Goal: Information Seeking & Learning: Learn about a topic

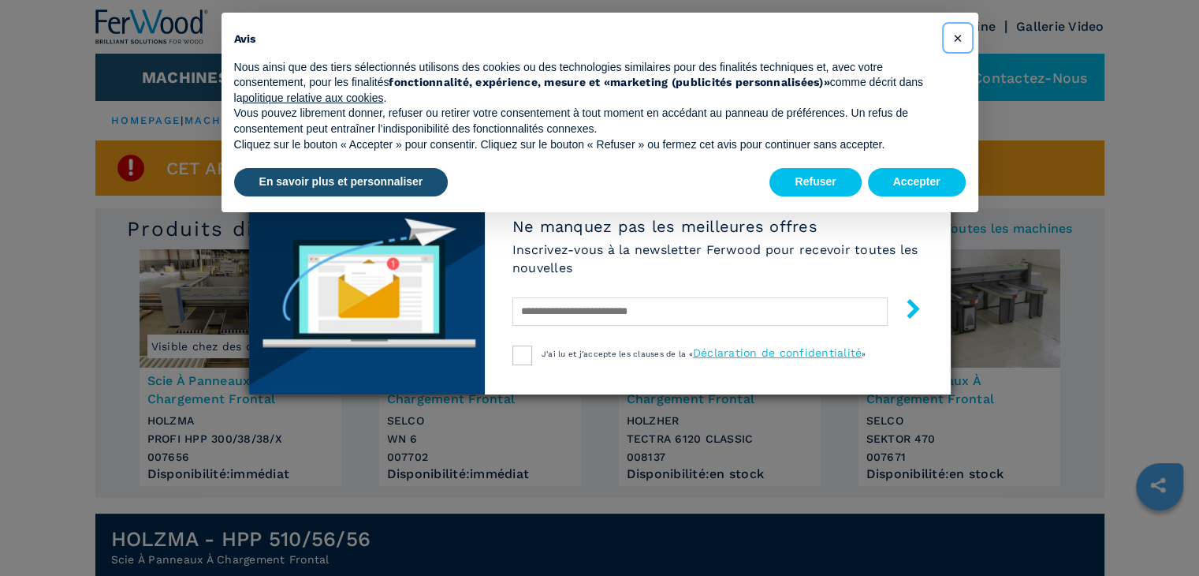
click at [959, 39] on span "×" at bounding box center [956, 37] width 9 height 19
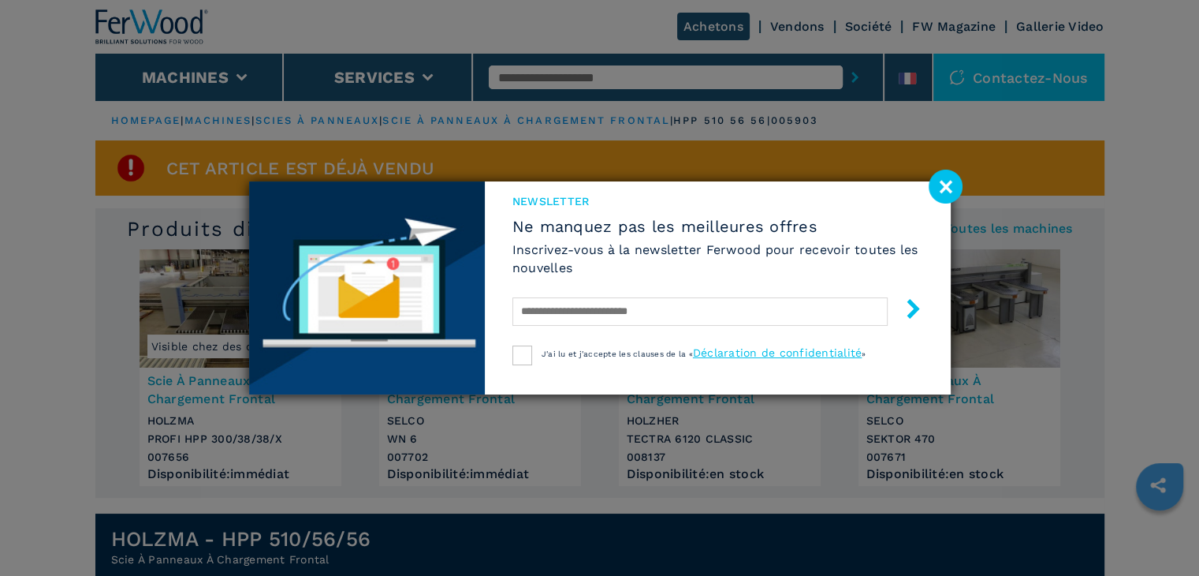
click at [952, 184] on image at bounding box center [946, 187] width 34 height 34
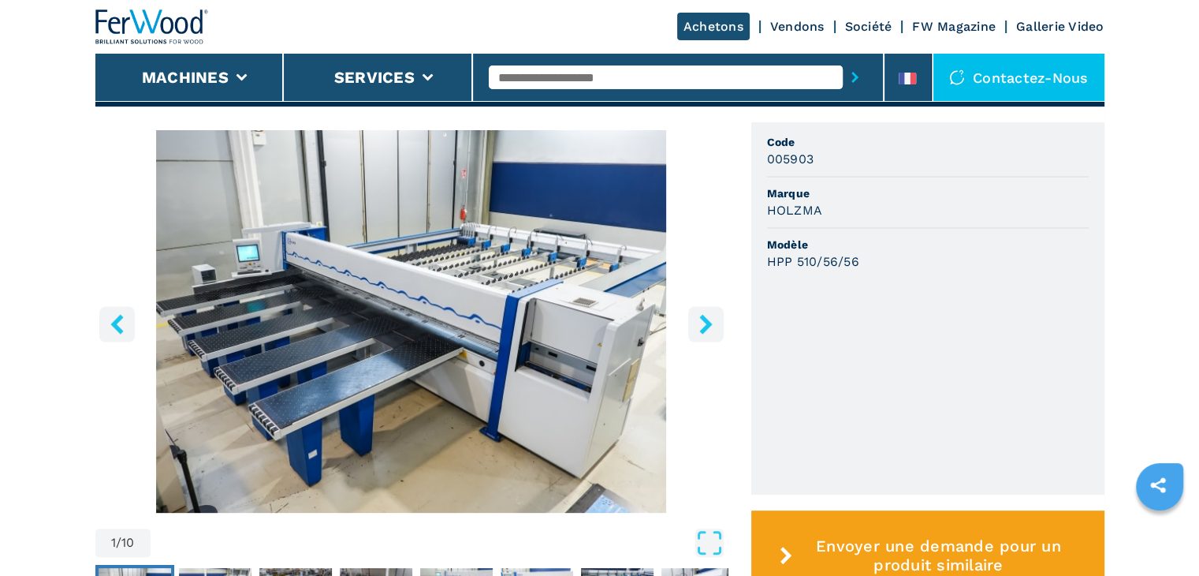
scroll to position [552, 0]
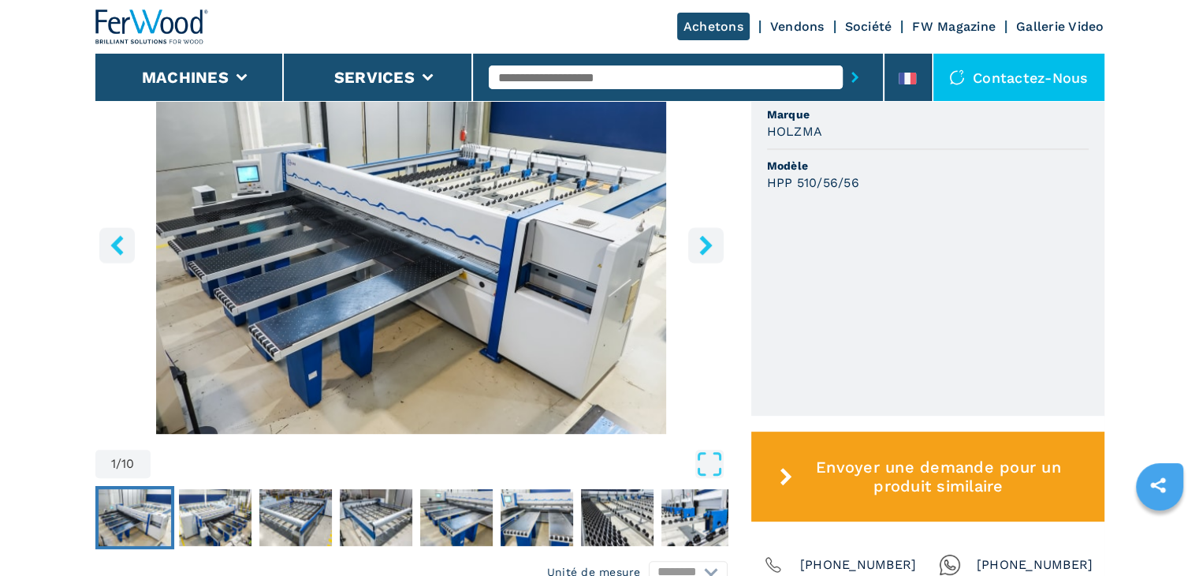
click at [697, 250] on icon "right-button" at bounding box center [706, 245] width 20 height 20
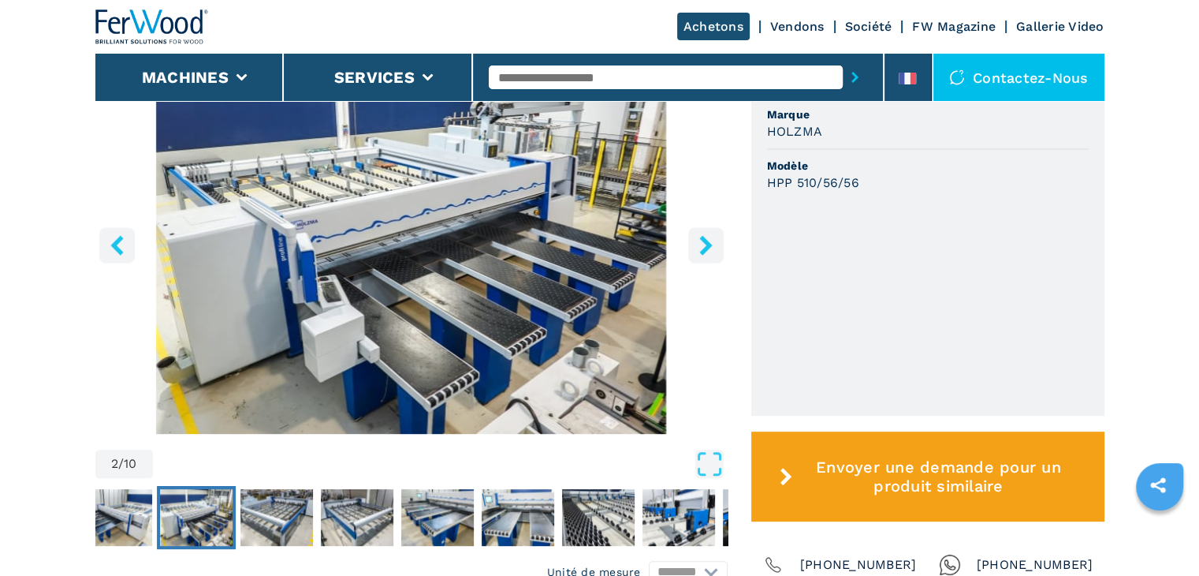
click at [706, 244] on icon "right-button" at bounding box center [705, 245] width 13 height 20
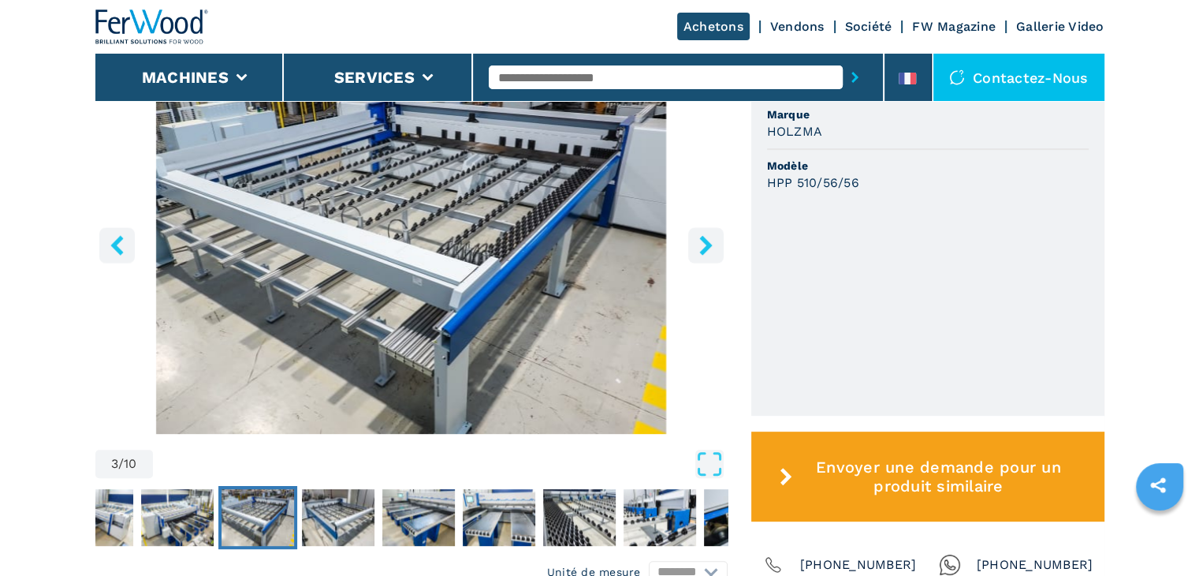
click at [706, 244] on icon "right-button" at bounding box center [705, 245] width 13 height 20
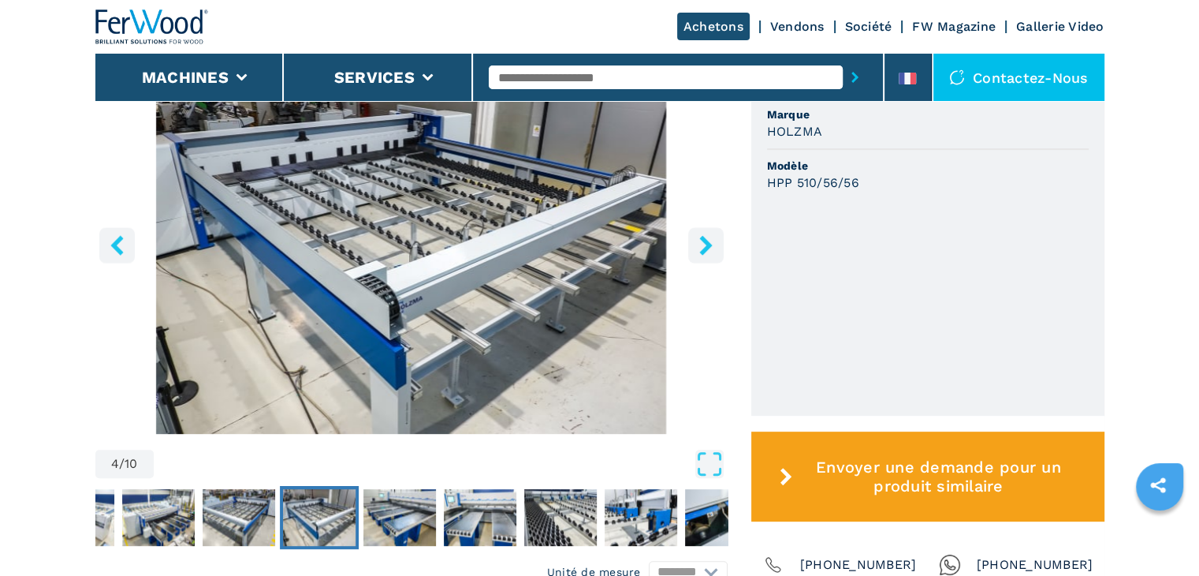
click at [706, 244] on icon "right-button" at bounding box center [705, 245] width 13 height 20
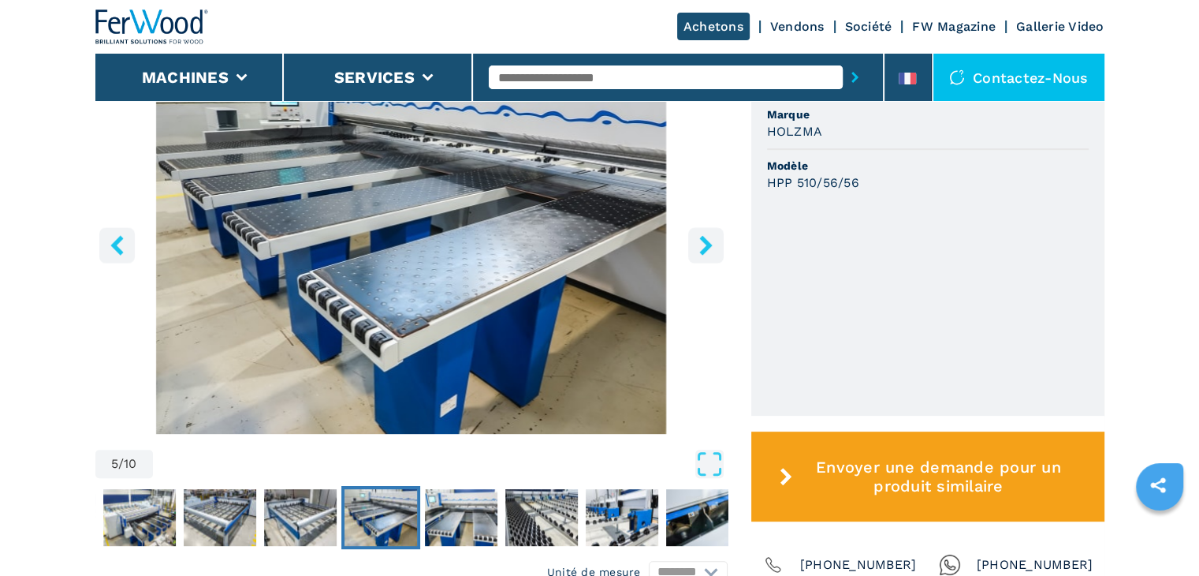
click at [706, 244] on icon "right-button" at bounding box center [705, 245] width 13 height 20
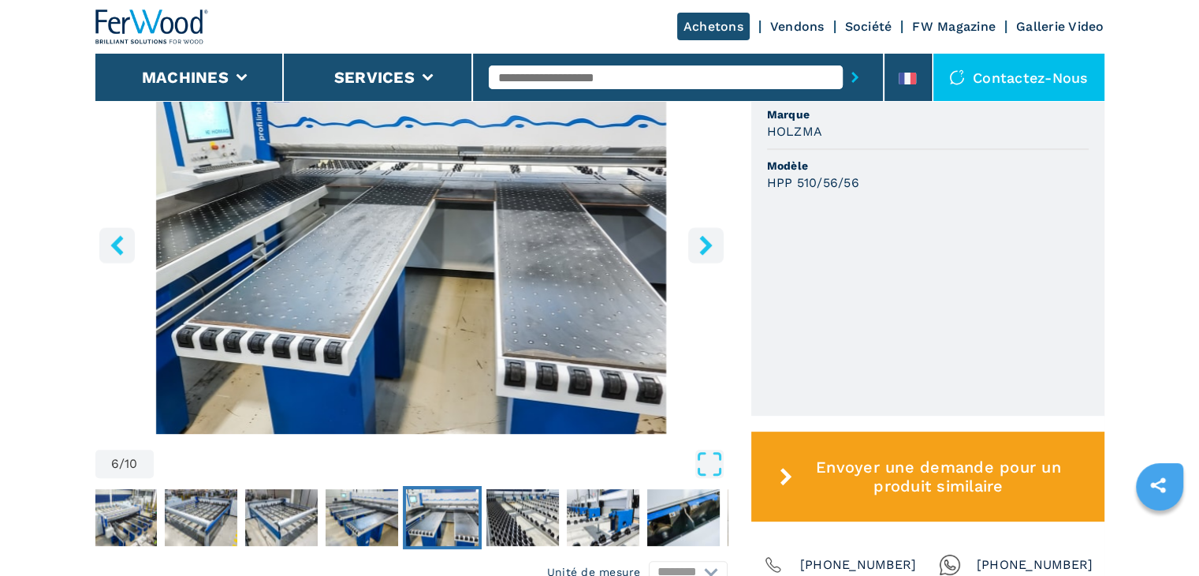
click at [706, 244] on icon "right-button" at bounding box center [705, 245] width 13 height 20
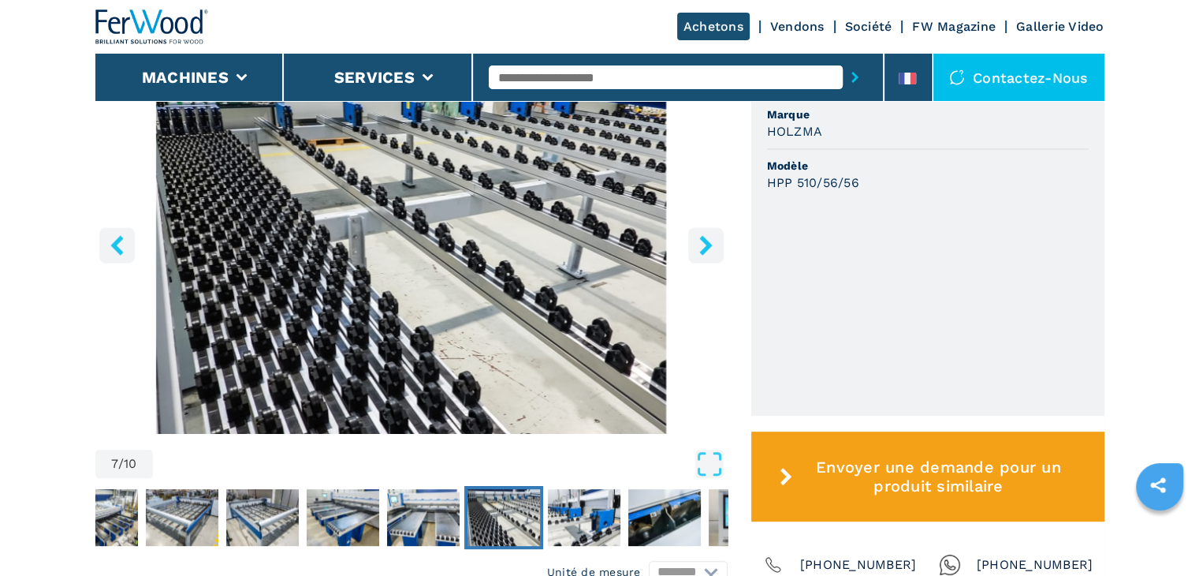
click at [706, 244] on icon "right-button" at bounding box center [705, 245] width 13 height 20
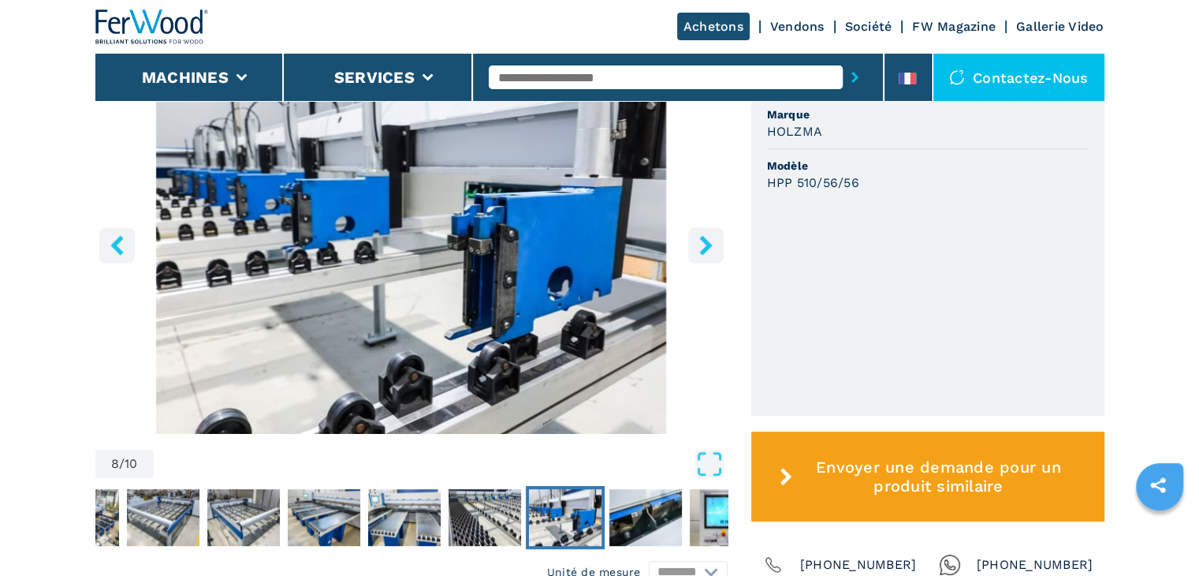
click at [706, 244] on icon "right-button" at bounding box center [705, 245] width 13 height 20
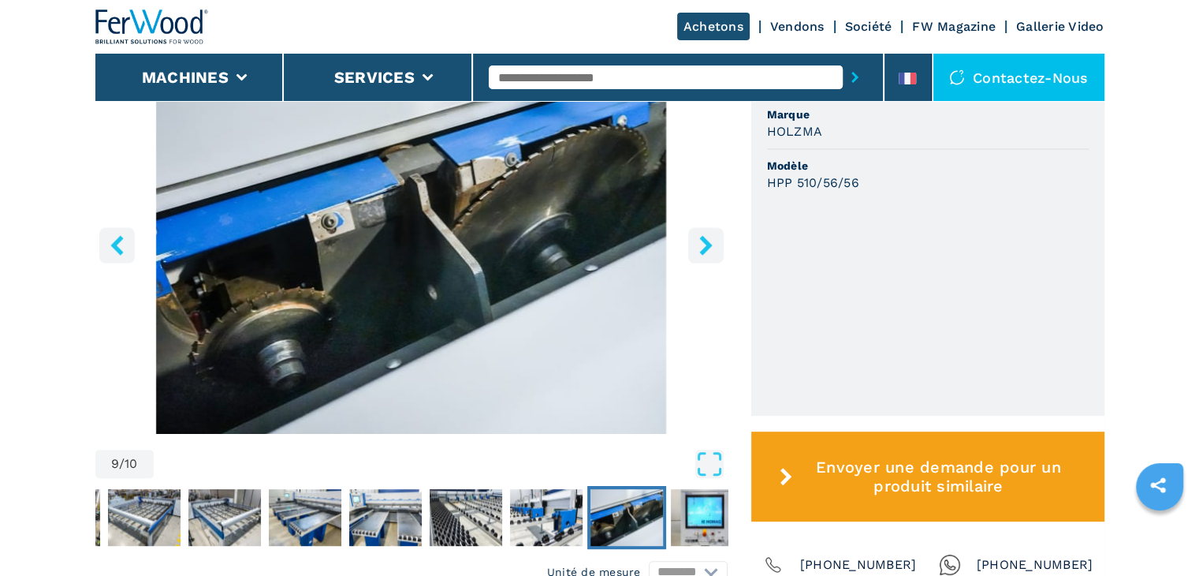
click at [706, 244] on icon "right-button" at bounding box center [705, 245] width 13 height 20
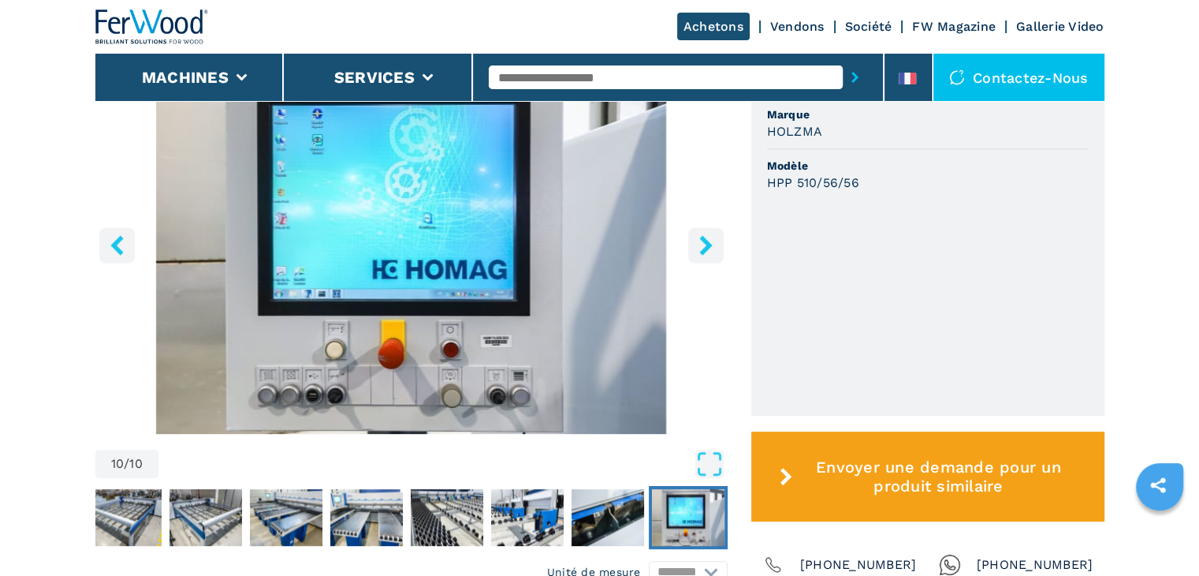
click at [706, 244] on icon "right-button" at bounding box center [705, 245] width 13 height 20
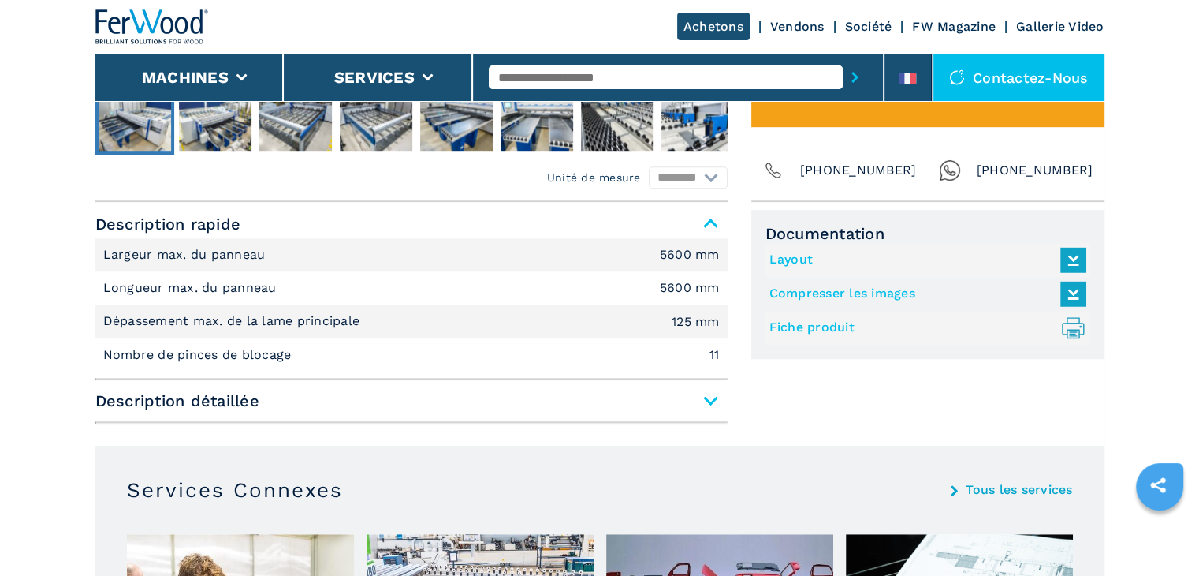
scroll to position [1025, 0]
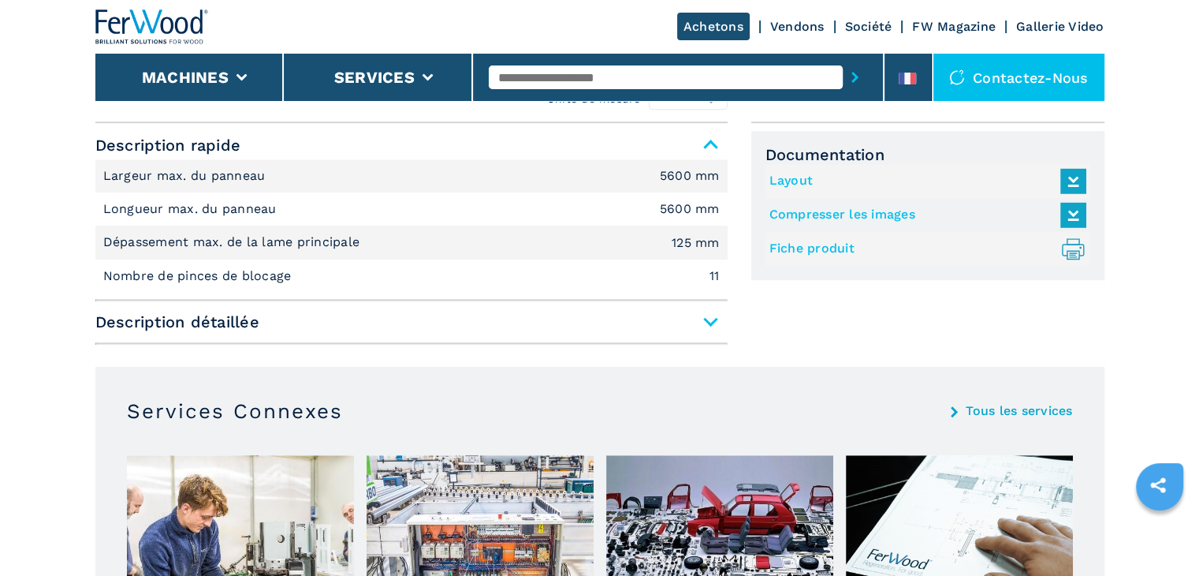
click at [710, 322] on span "Description détaillée" at bounding box center [411, 322] width 632 height 28
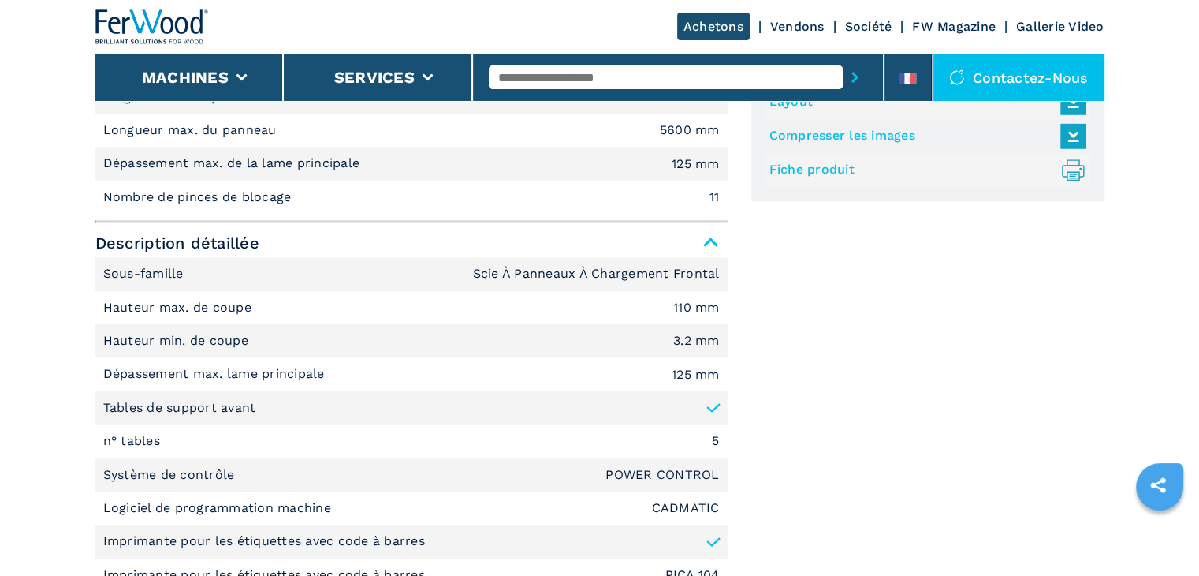
scroll to position [788, 0]
